Goal: Transaction & Acquisition: Purchase product/service

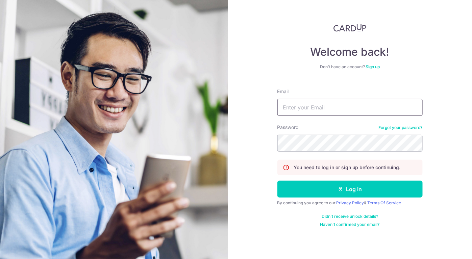
click at [340, 108] on input "Email" at bounding box center [349, 107] width 145 height 17
type input "joanngor@gmail.com"
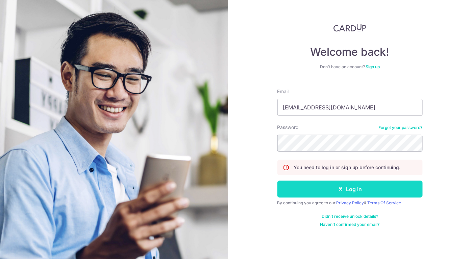
click at [359, 189] on button "Log in" at bounding box center [349, 189] width 145 height 17
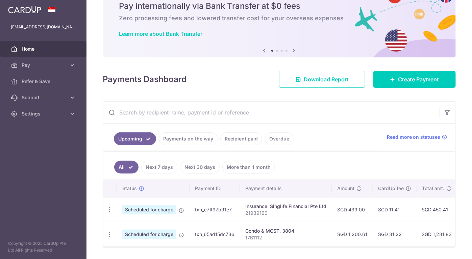
scroll to position [50, 0]
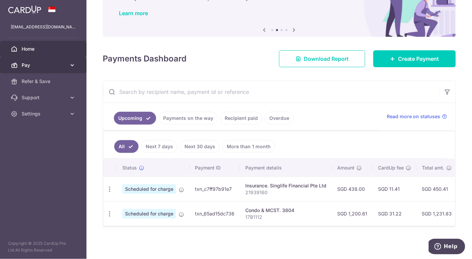
click at [74, 65] on icon at bounding box center [72, 65] width 7 height 7
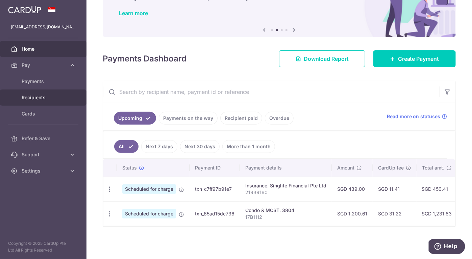
click at [36, 98] on span "Recipients" at bounding box center [44, 97] width 45 height 7
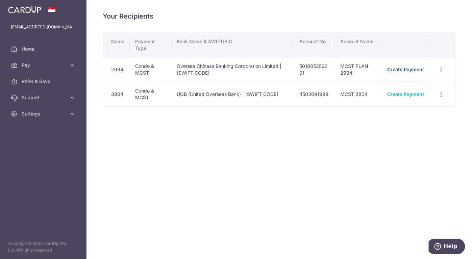
click at [412, 69] on link "Create Payment" at bounding box center [405, 70] width 37 height 6
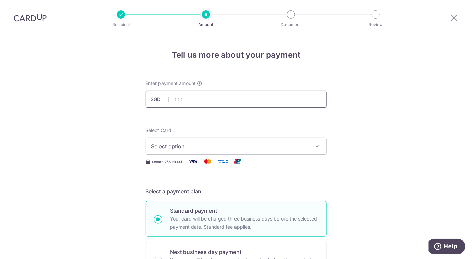
click at [244, 101] on input "text" at bounding box center [236, 99] width 181 height 17
type input "1,386.61"
click at [221, 144] on span "Select option" at bounding box center [229, 146] width 157 height 8
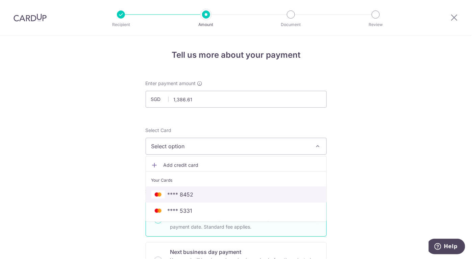
click at [192, 194] on span "**** 8452" at bounding box center [235, 194] width 169 height 8
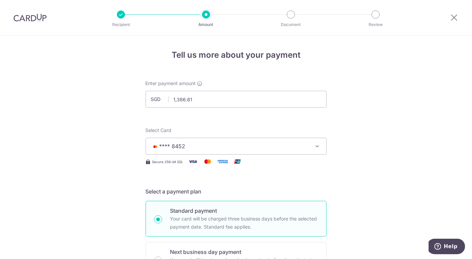
click at [316, 147] on icon "button" at bounding box center [317, 146] width 7 height 7
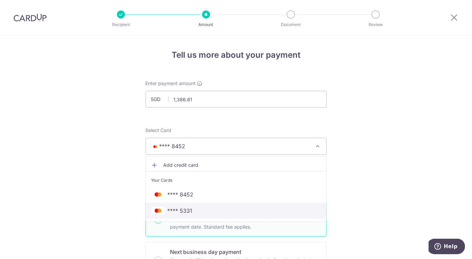
click at [191, 208] on span "**** 5331" at bounding box center [235, 211] width 169 height 8
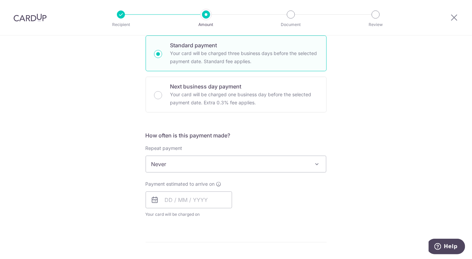
scroll to position [168, 0]
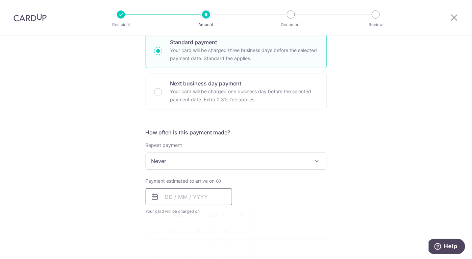
click at [164, 197] on input "text" at bounding box center [189, 196] width 86 height 17
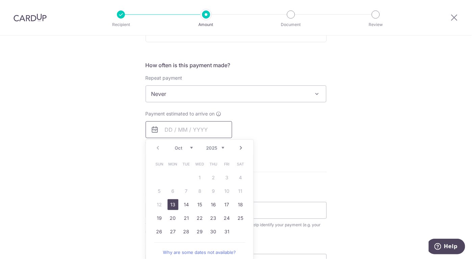
scroll to position [236, 0]
click at [226, 213] on link "24" at bounding box center [226, 217] width 11 height 11
type input "[DATE]"
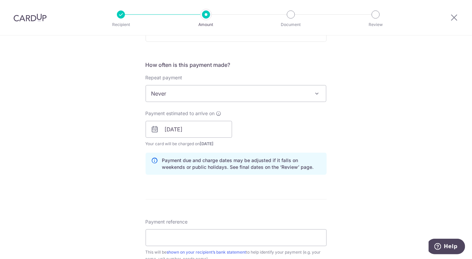
scroll to position [304, 0]
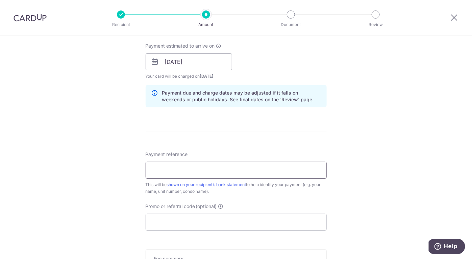
click at [258, 170] on input "Payment reference" at bounding box center [236, 170] width 181 height 17
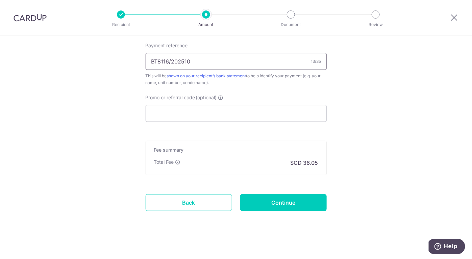
scroll to position [413, 0]
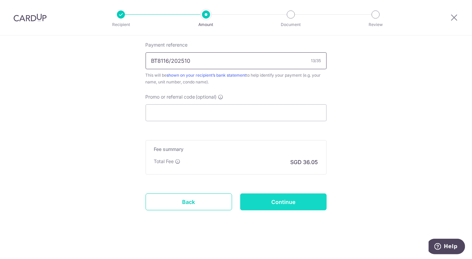
type input "BT8116/202510"
click at [301, 199] on input "Continue" at bounding box center [283, 201] width 86 height 17
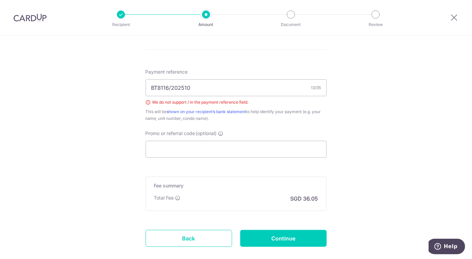
scroll to position [354, 0]
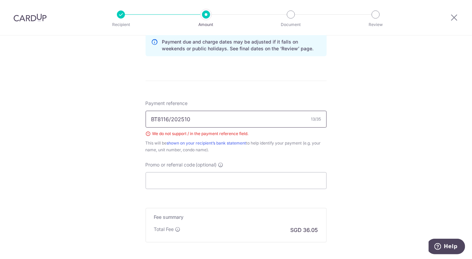
click at [168, 118] on input "BT8116/202510" at bounding box center [236, 119] width 181 height 17
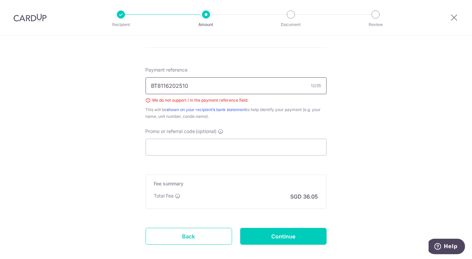
scroll to position [422, 0]
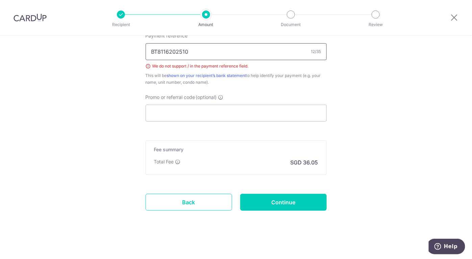
type input "BT8116202510"
click at [278, 202] on input "Continue" at bounding box center [283, 202] width 86 height 17
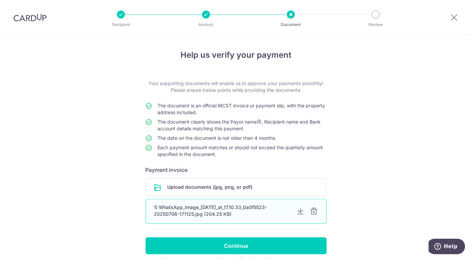
click at [311, 210] on div at bounding box center [314, 211] width 8 height 8
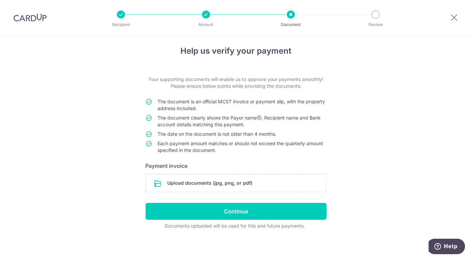
scroll to position [5, 0]
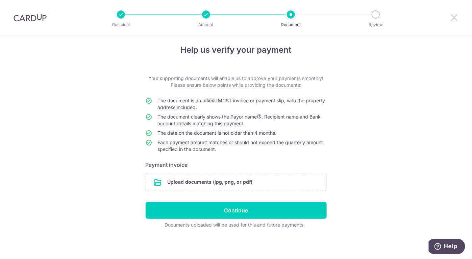
click at [452, 17] on icon at bounding box center [454, 17] width 8 height 8
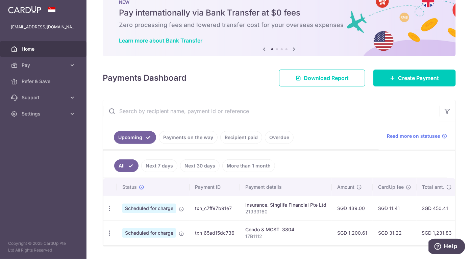
scroll to position [42, 0]
